Goal: Find specific page/section: Find specific page/section

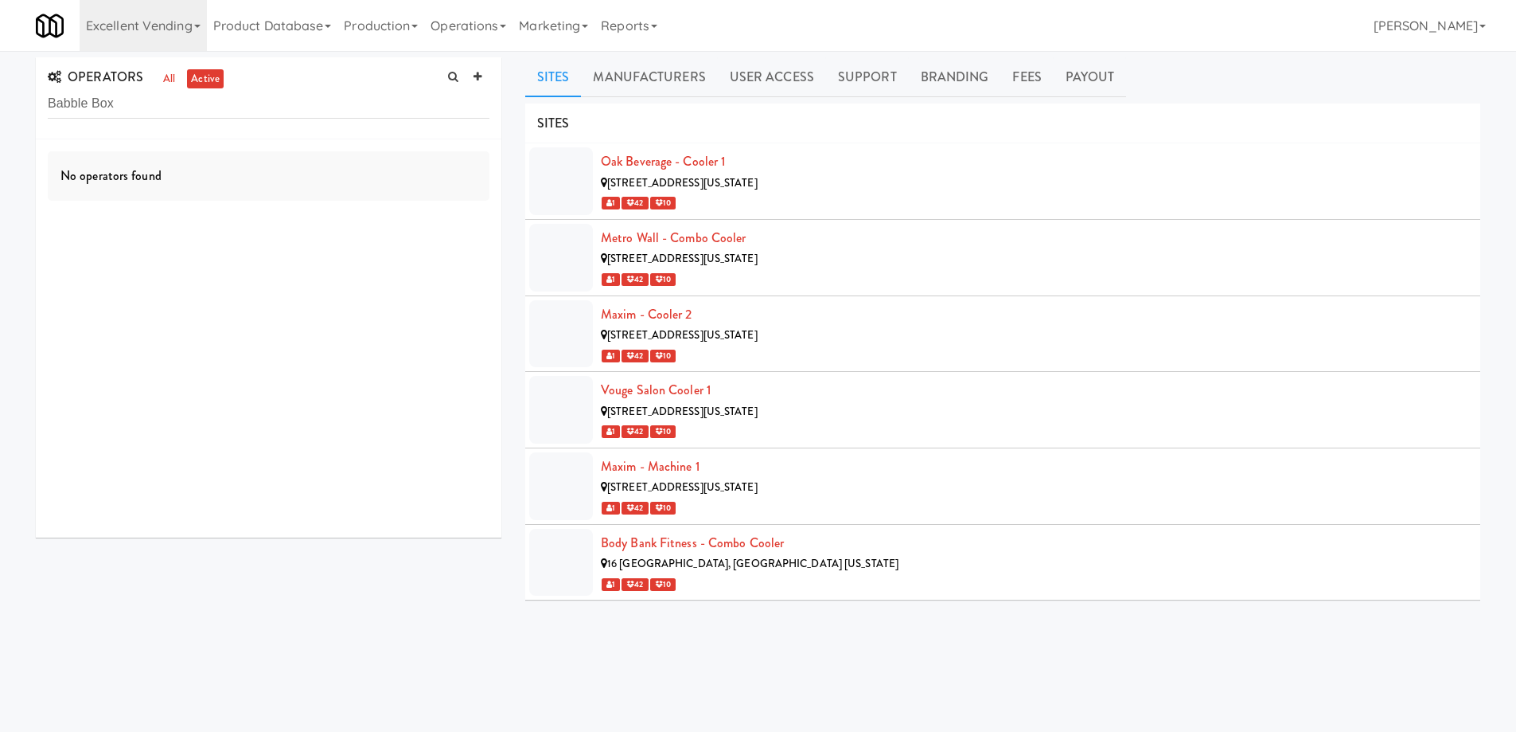
click at [50, 102] on input "Babble Box" at bounding box center [269, 103] width 442 height 29
click at [89, 102] on input "Babble Box" at bounding box center [269, 103] width 442 height 29
click at [92, 103] on input "Babble Box" at bounding box center [269, 103] width 442 height 29
drag, startPoint x: 87, startPoint y: 103, endPoint x: 173, endPoint y: 114, distance: 86.7
click at [173, 114] on input "Babble Box" at bounding box center [269, 103] width 442 height 29
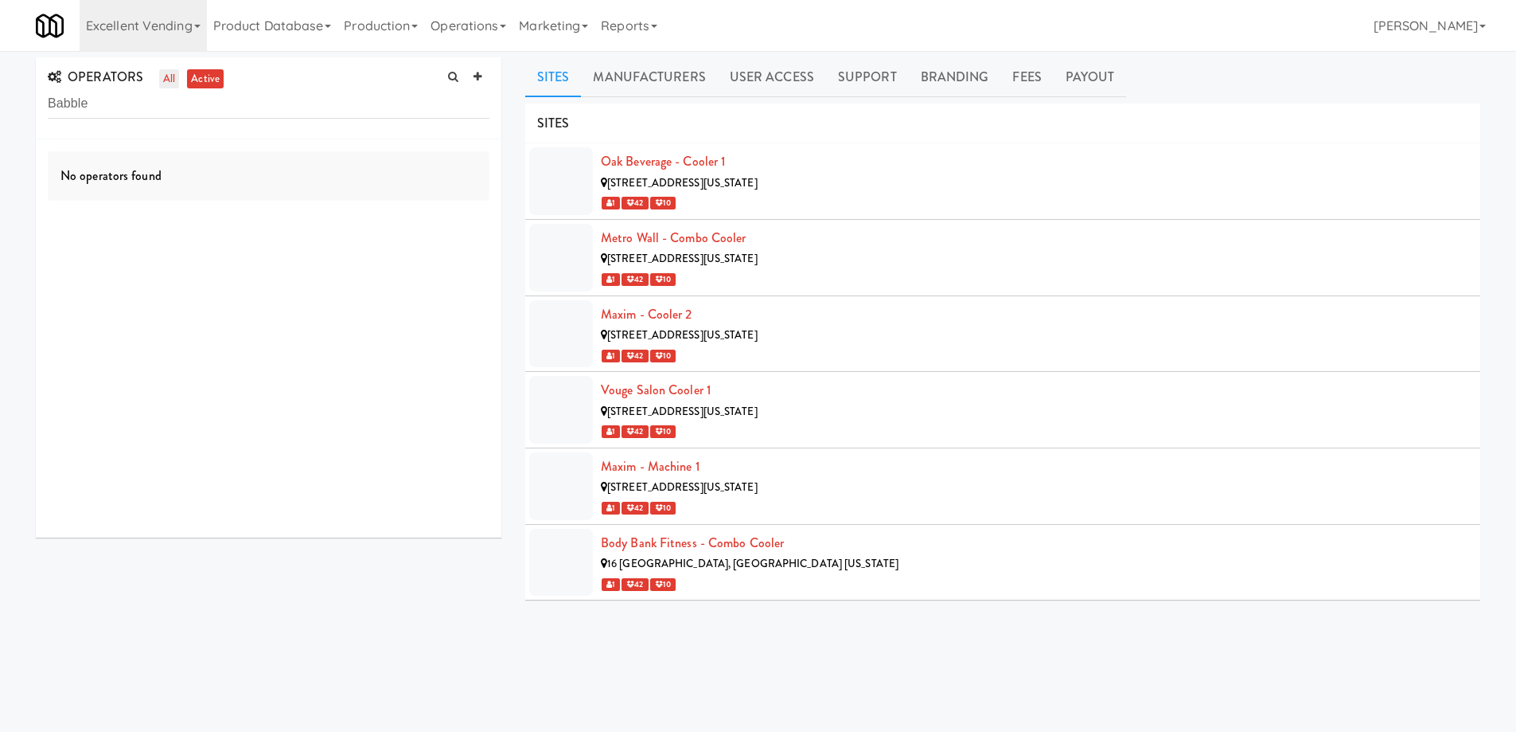
type input "Babble"
click at [171, 82] on link "all" at bounding box center [169, 79] width 20 height 20
click at [172, 80] on link "all" at bounding box center [169, 79] width 20 height 20
click at [193, 33] on link "Excellent Vending" at bounding box center [143, 25] width 127 height 51
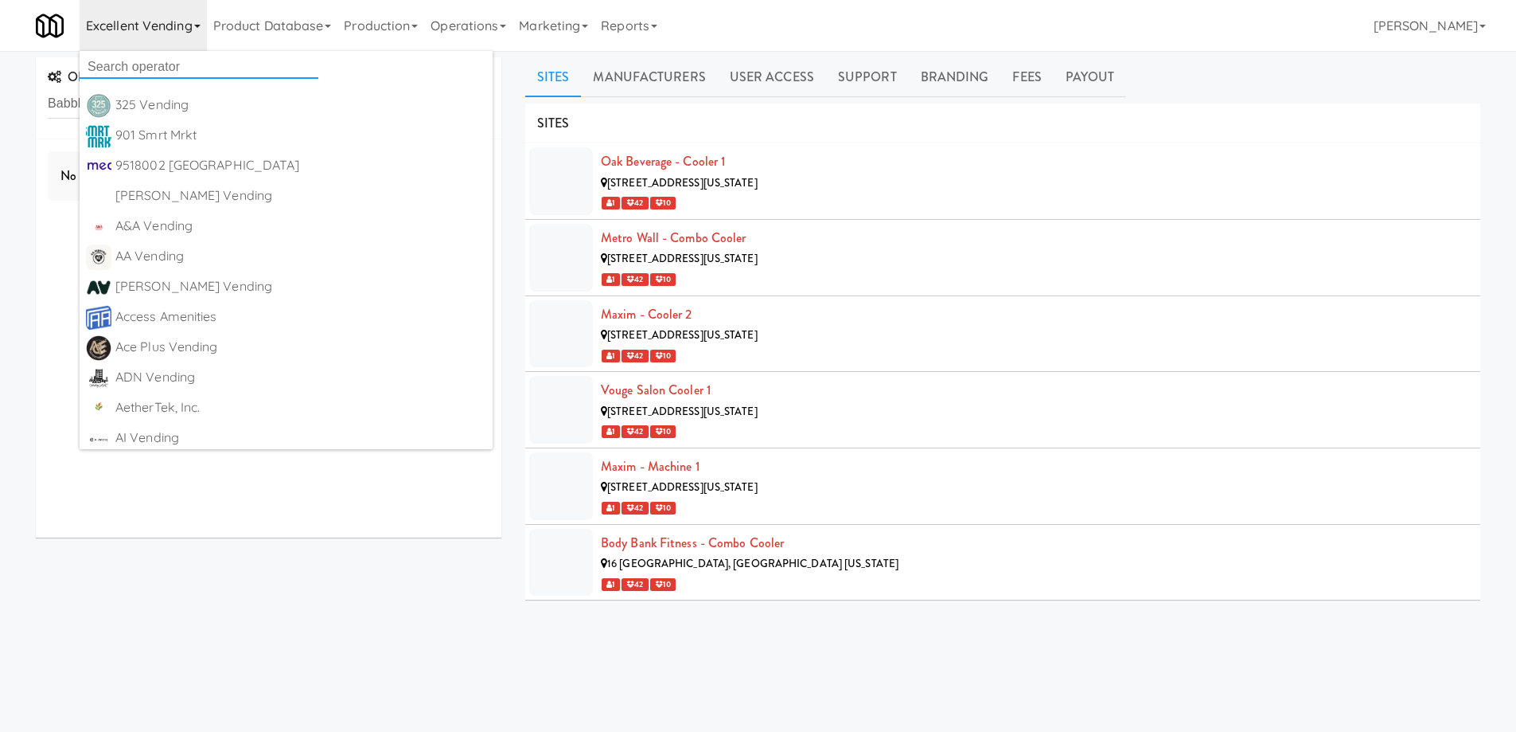
click at [187, 66] on input "text" at bounding box center [199, 67] width 239 height 24
paste input "Babble Box"
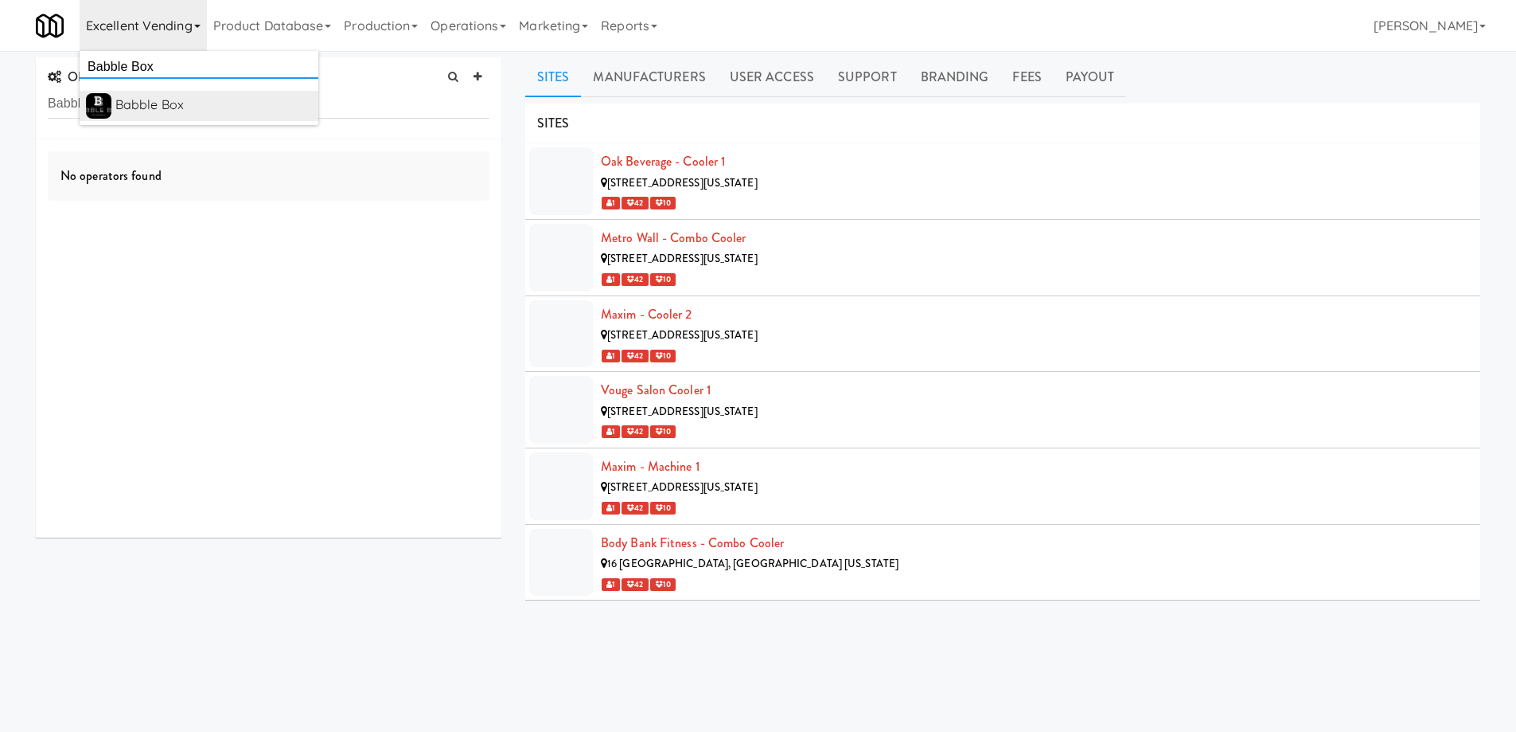
type input "Babble Box"
click at [165, 106] on div "Babble Box" at bounding box center [213, 105] width 197 height 24
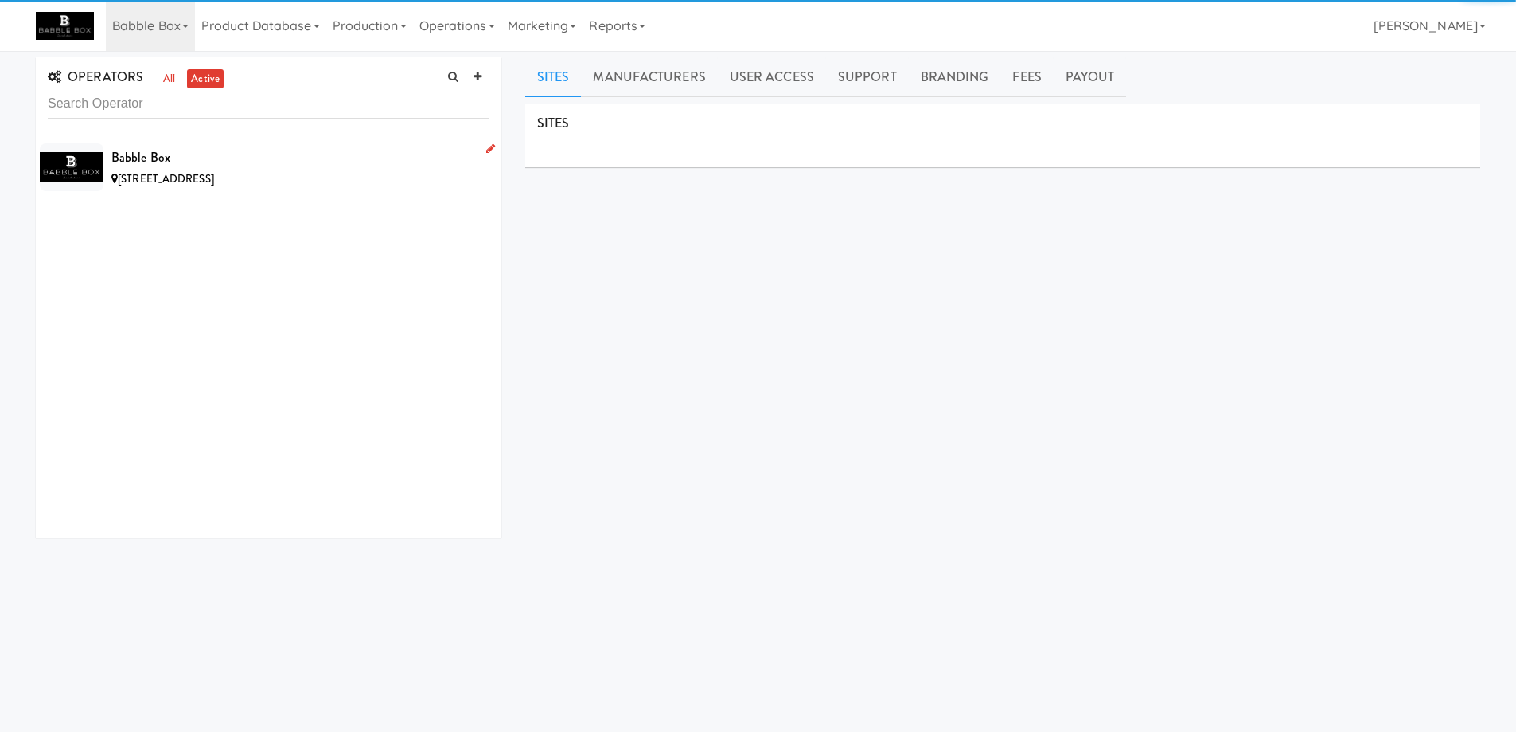
click at [306, 181] on div "11818 97th Ln NE, Kirkland WA" at bounding box center [300, 180] width 378 height 20
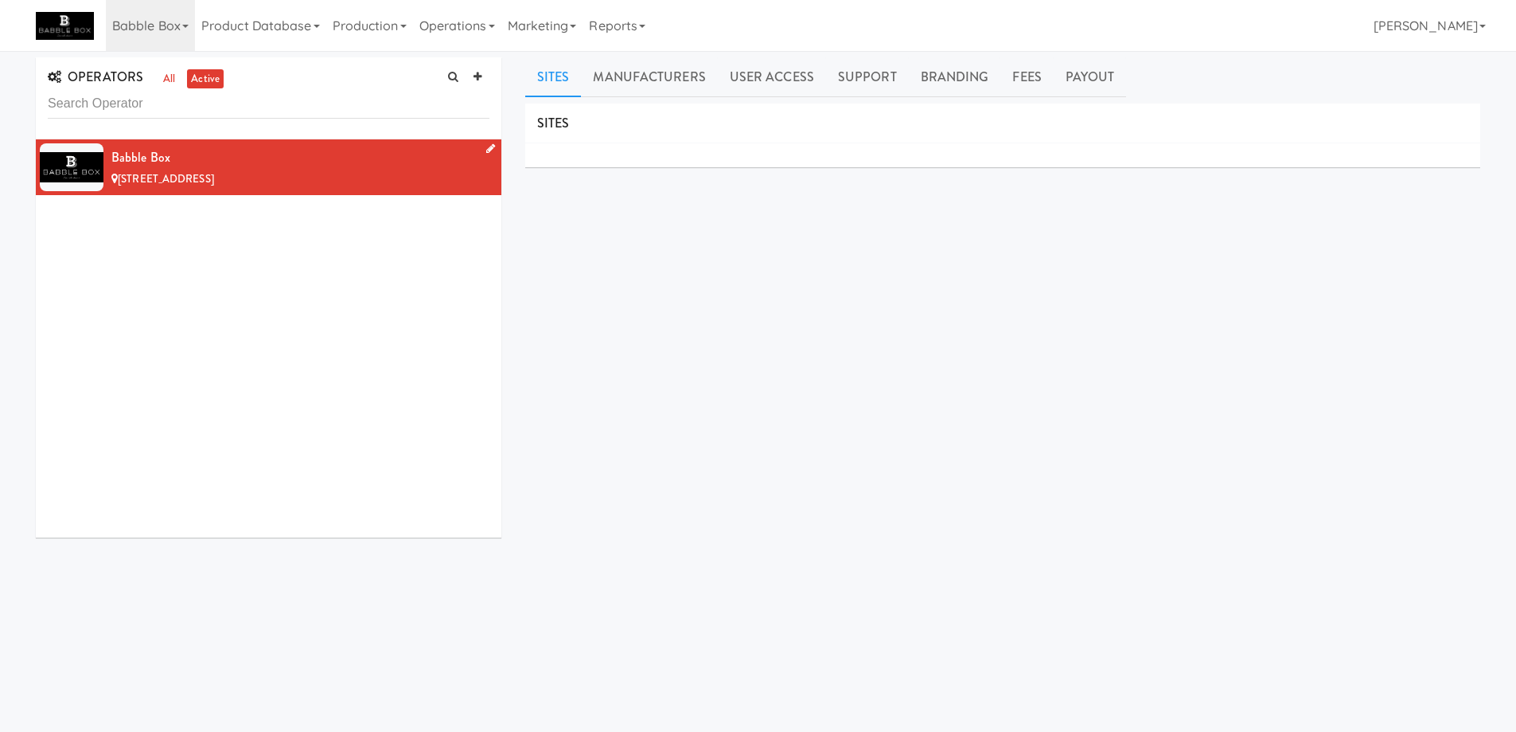
click at [316, 161] on div "Babble Box" at bounding box center [300, 158] width 378 height 24
click at [313, 163] on div "Babble Box" at bounding box center [300, 158] width 378 height 24
click at [640, 314] on div "SITES MANUFACTURERS Babble Box USERS Name Company Registered No Users SUPPORT C…" at bounding box center [1002, 401] width 955 height 597
click at [345, 165] on div "Babble Box" at bounding box center [300, 158] width 378 height 24
click at [591, 285] on div "SITES MANUFACTURERS Babble Box USERS Name Company Registered No Users SUPPORT C…" at bounding box center [1002, 401] width 955 height 597
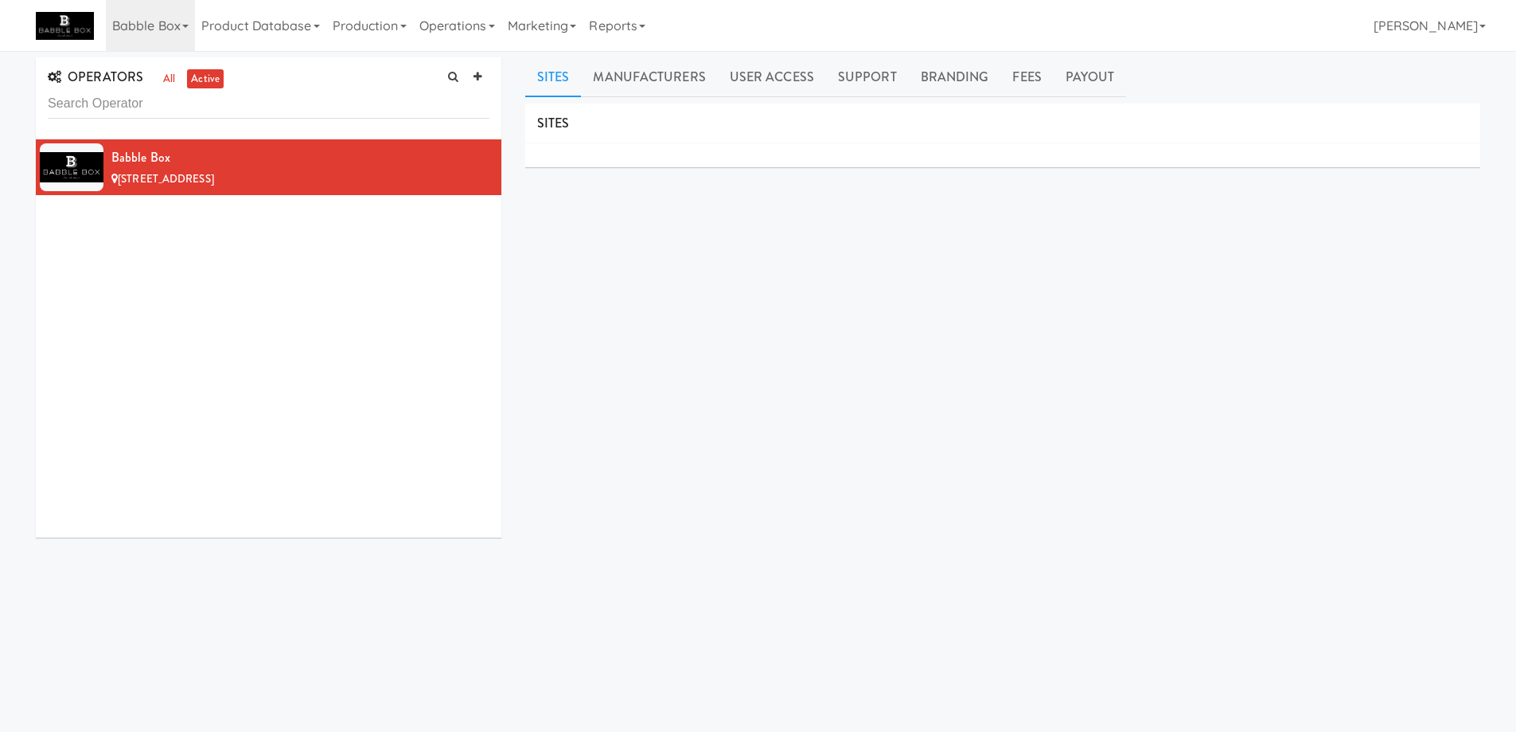
click at [1031, 497] on div "SITES MANUFACTURERS Babble Box USERS Name Company Registered No Users SUPPORT C…" at bounding box center [1002, 401] width 955 height 597
